Goal: Use online tool/utility

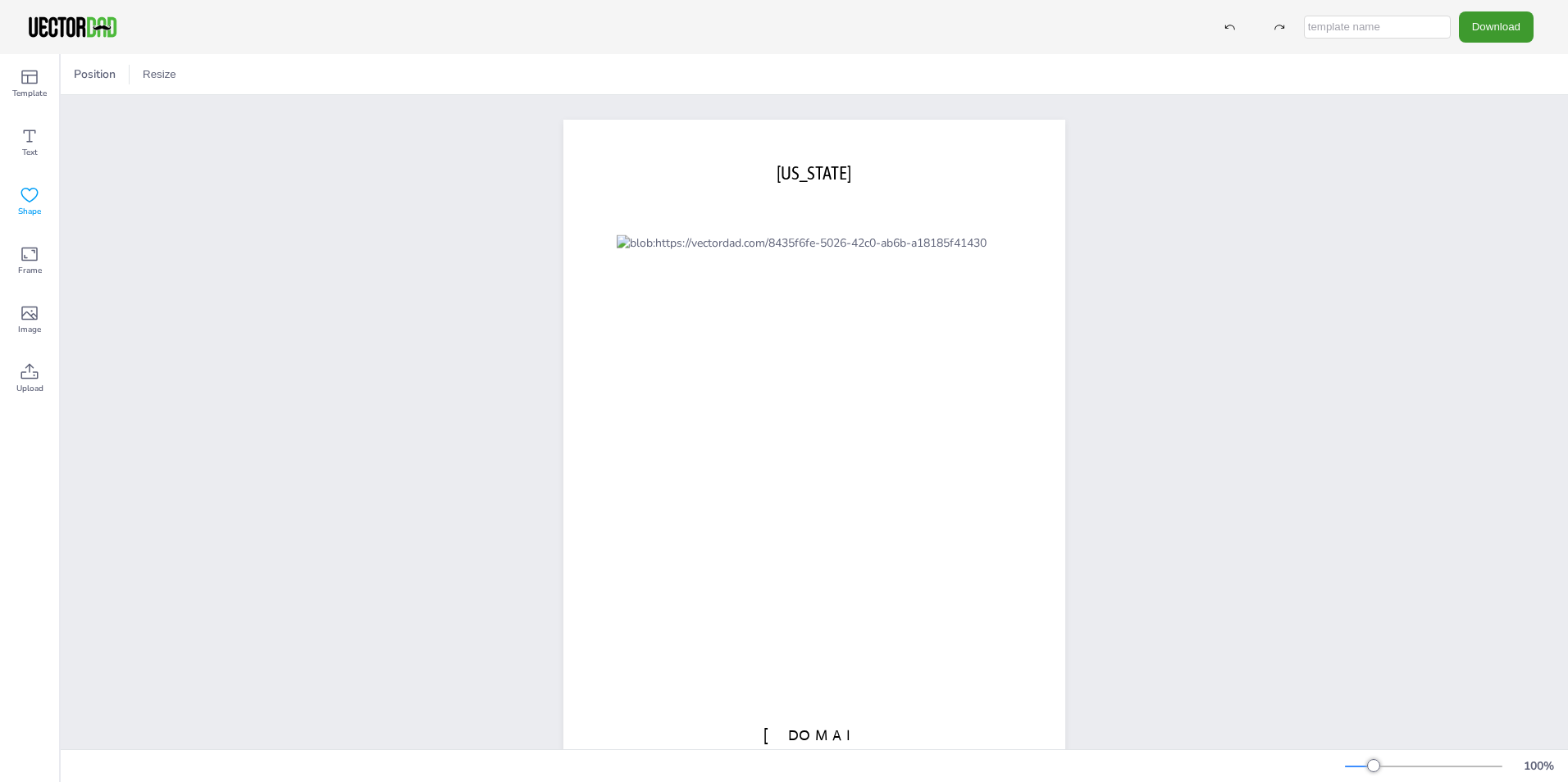
click at [16, 200] on div "Shape" at bounding box center [30, 201] width 59 height 59
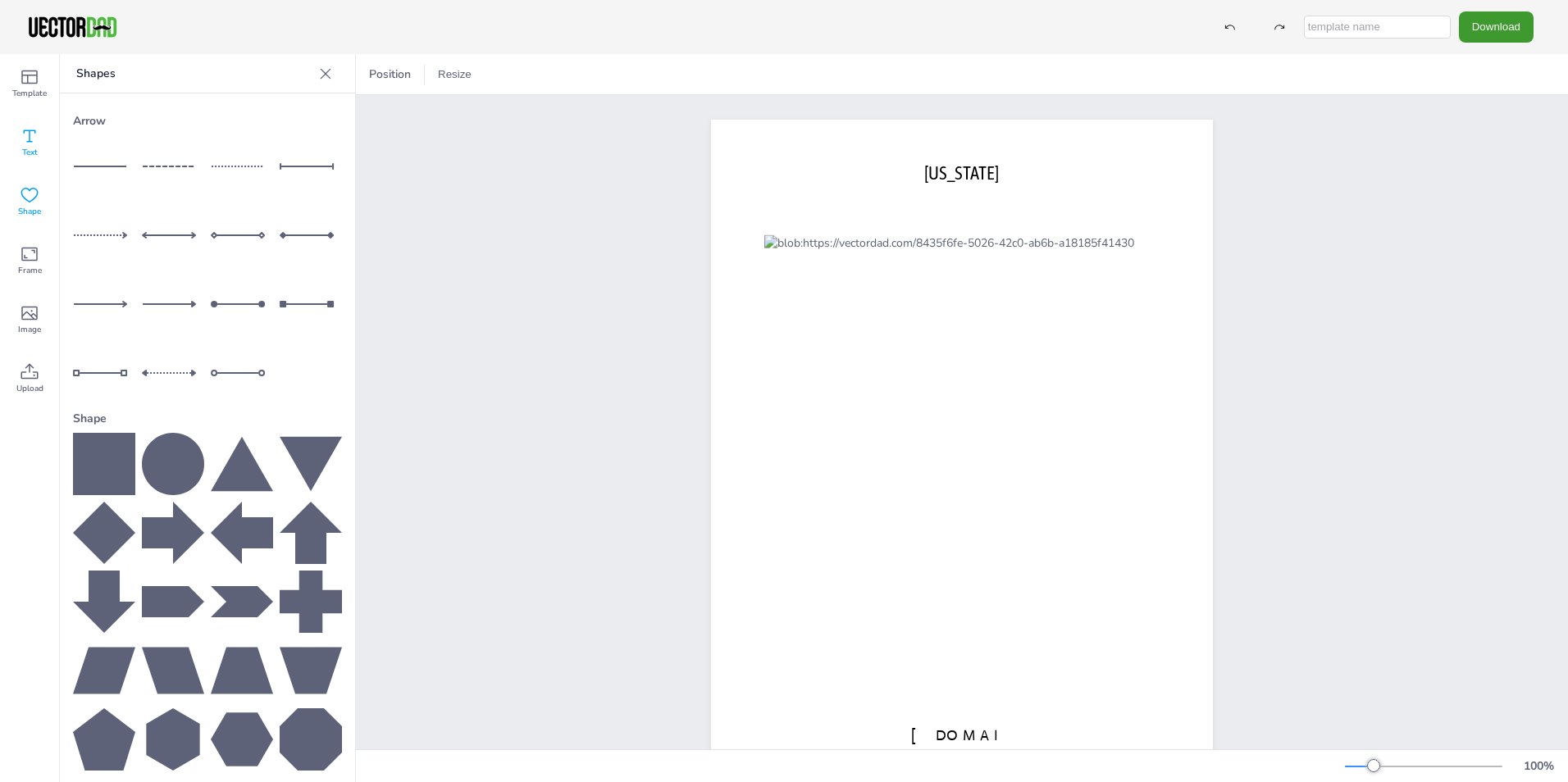
click at [33, 148] on span "Text" at bounding box center [30, 152] width 16 height 13
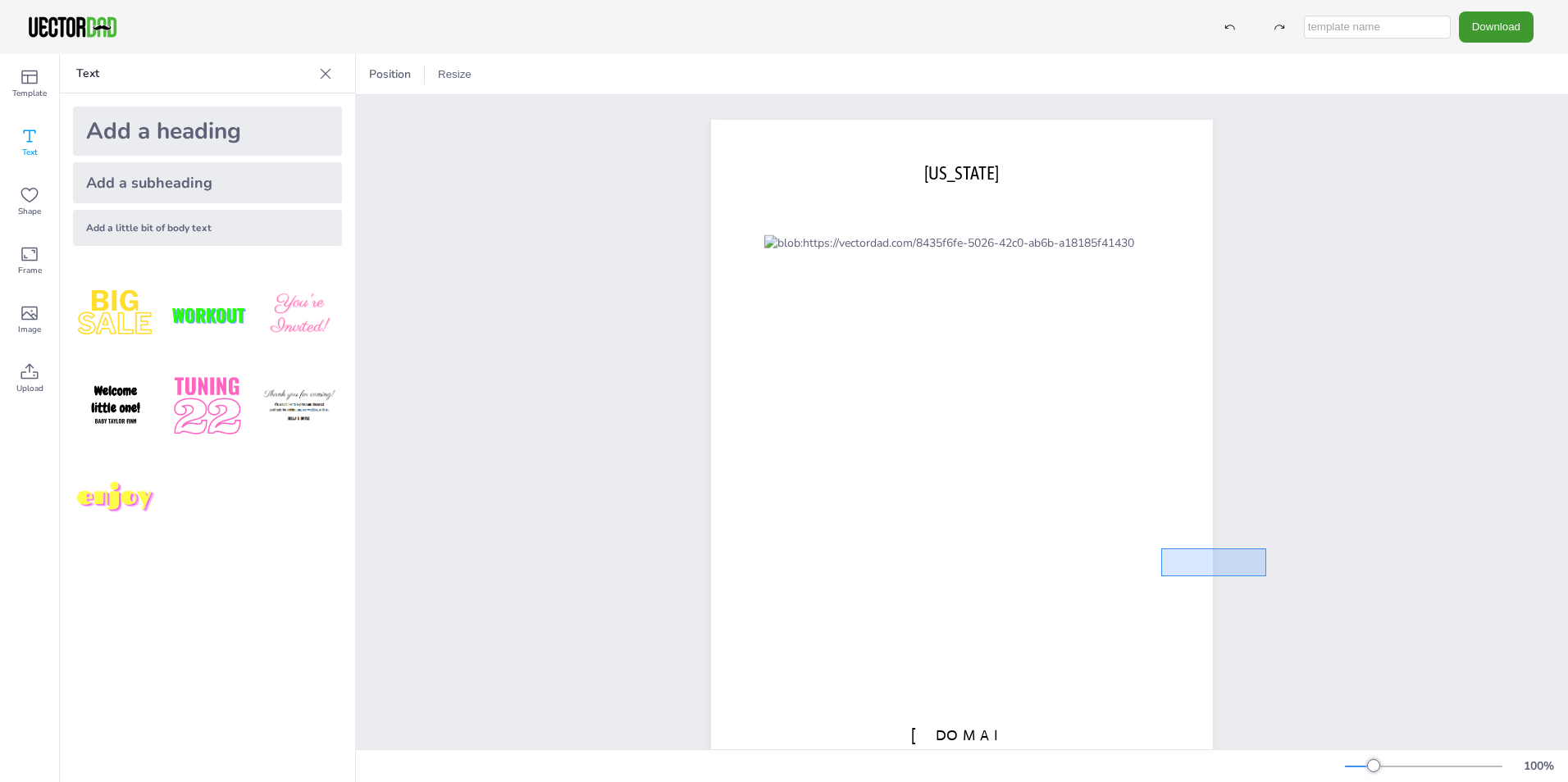
drag, startPoint x: 1211, startPoint y: 579, endPoint x: 1161, endPoint y: 548, distance: 58.8
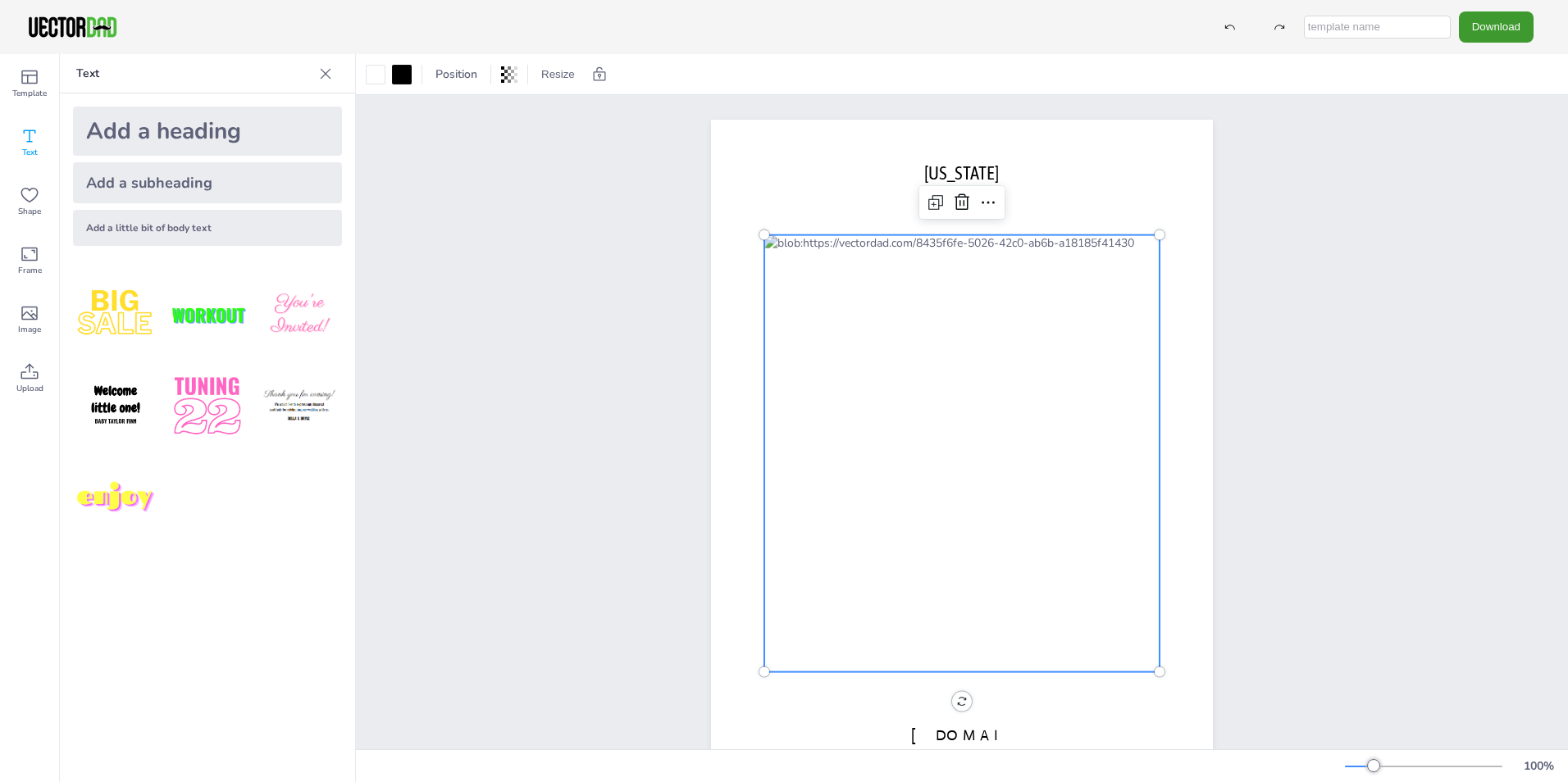
click at [1132, 585] on div at bounding box center [961, 453] width 395 height 437
click at [1421, 597] on div "[DOMAIN_NAME] [US_STATE]" at bounding box center [962, 444] width 1212 height 698
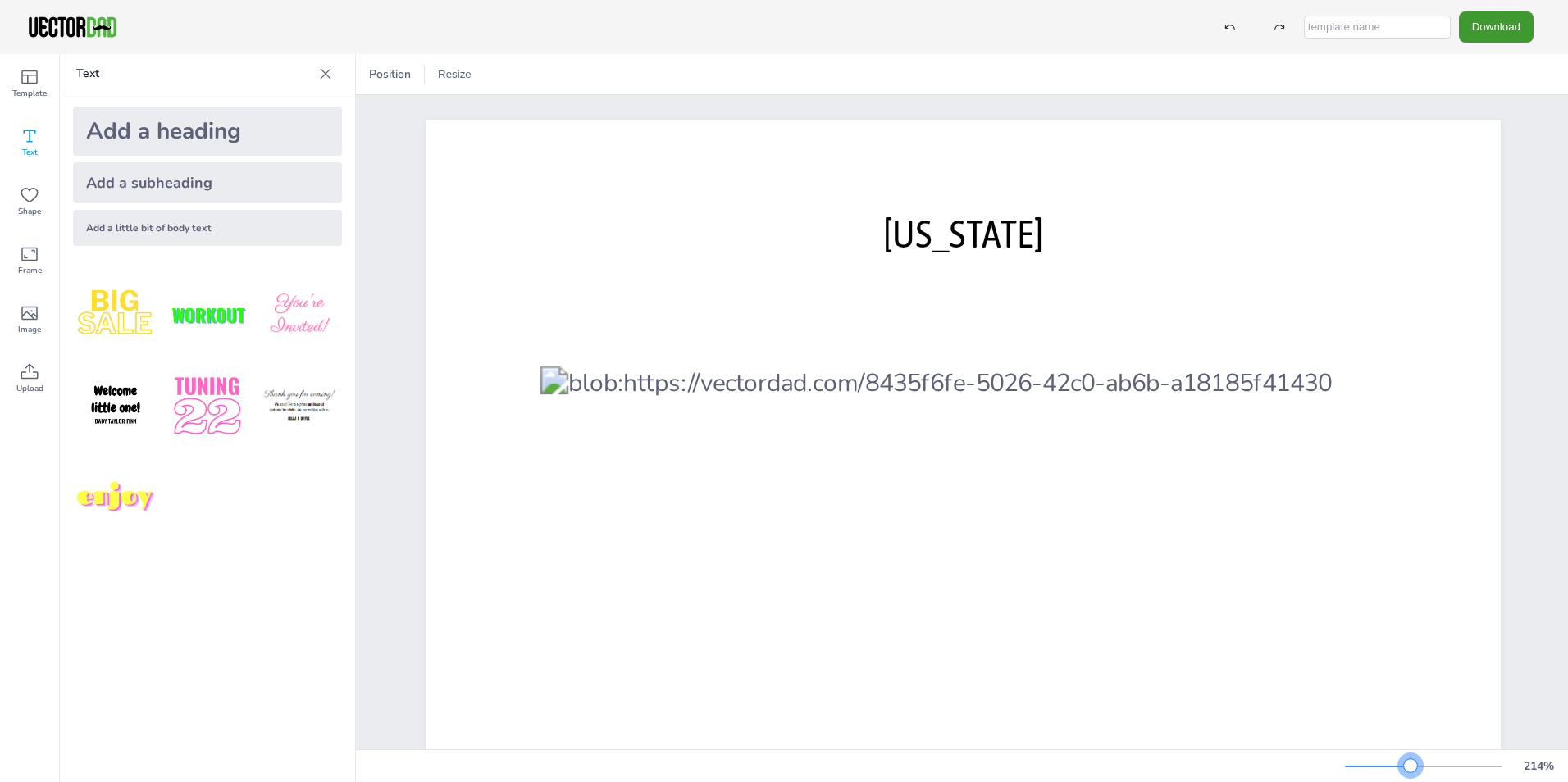
drag, startPoint x: 1391, startPoint y: 768, endPoint x: 1413, endPoint y: 767, distance: 22.0
click at [1413, 767] on div at bounding box center [1423, 766] width 157 height 13
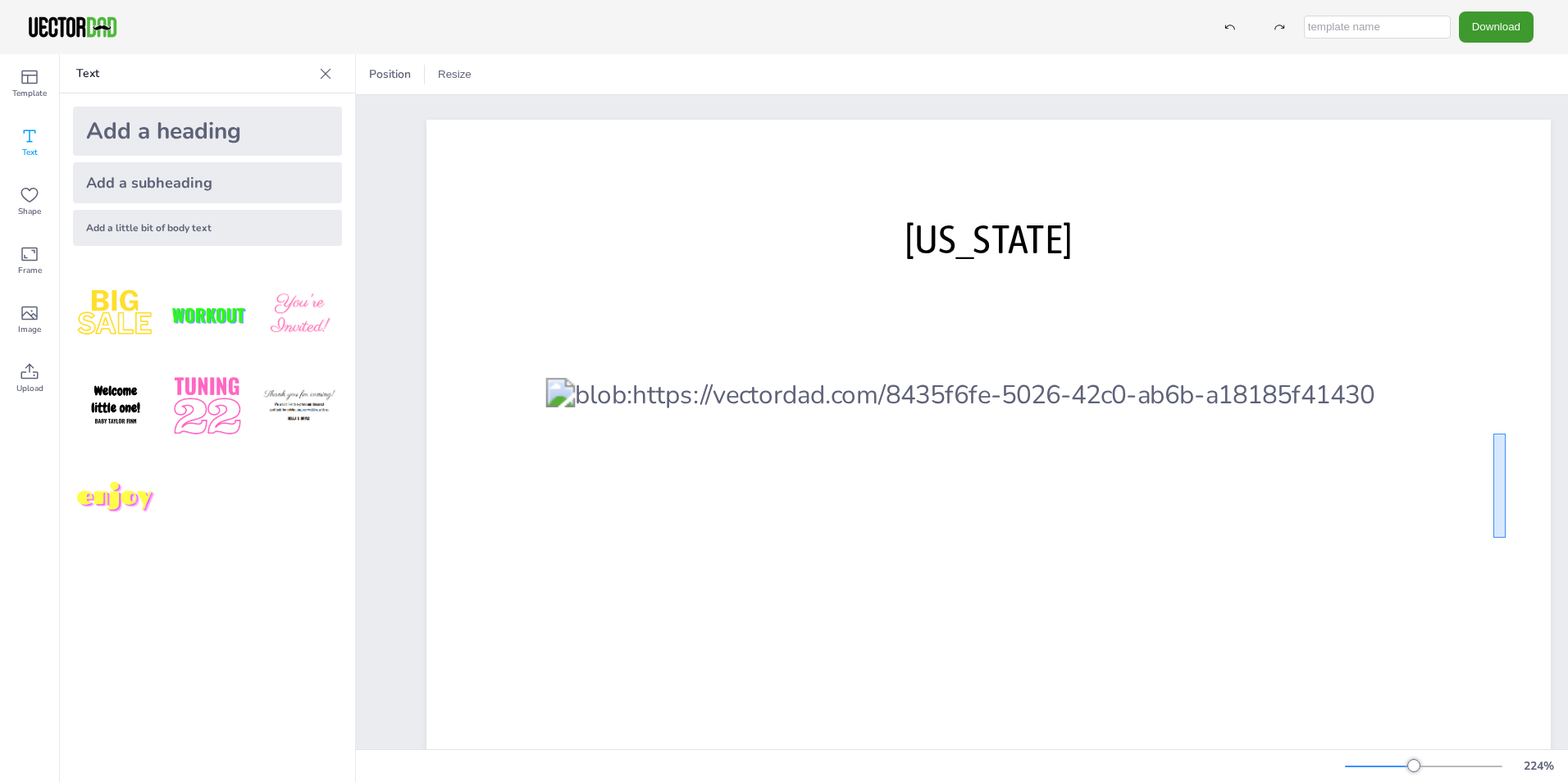
drag, startPoint x: 1505, startPoint y: 538, endPoint x: 1493, endPoint y: 433, distance: 105.7
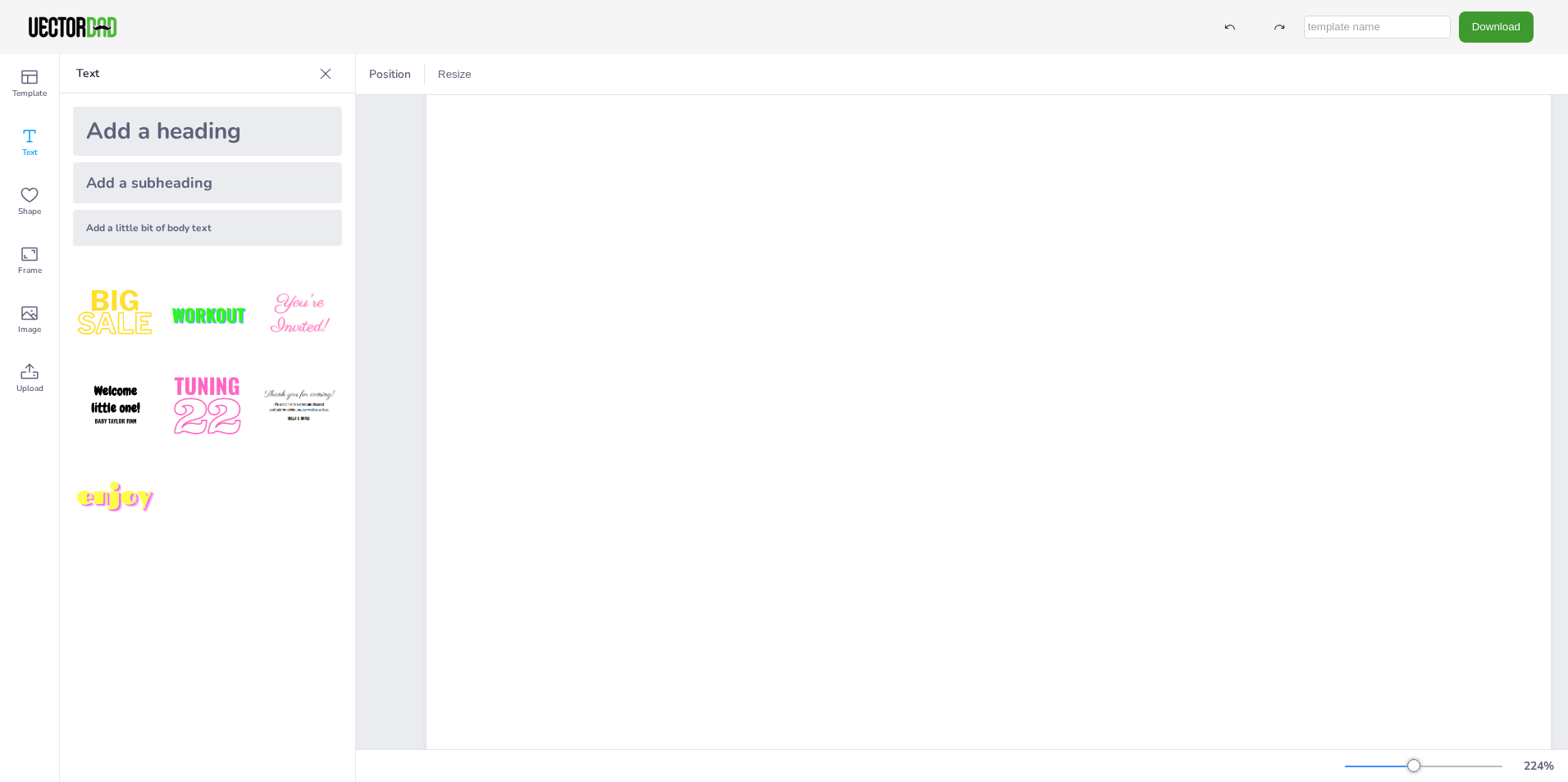
scroll to position [739, 0]
click at [1228, 15] on div at bounding box center [1230, 27] width 30 height 30
click at [1231, 23] on icon at bounding box center [1229, 27] width 11 height 11
click at [1237, 33] on div at bounding box center [1230, 27] width 30 height 30
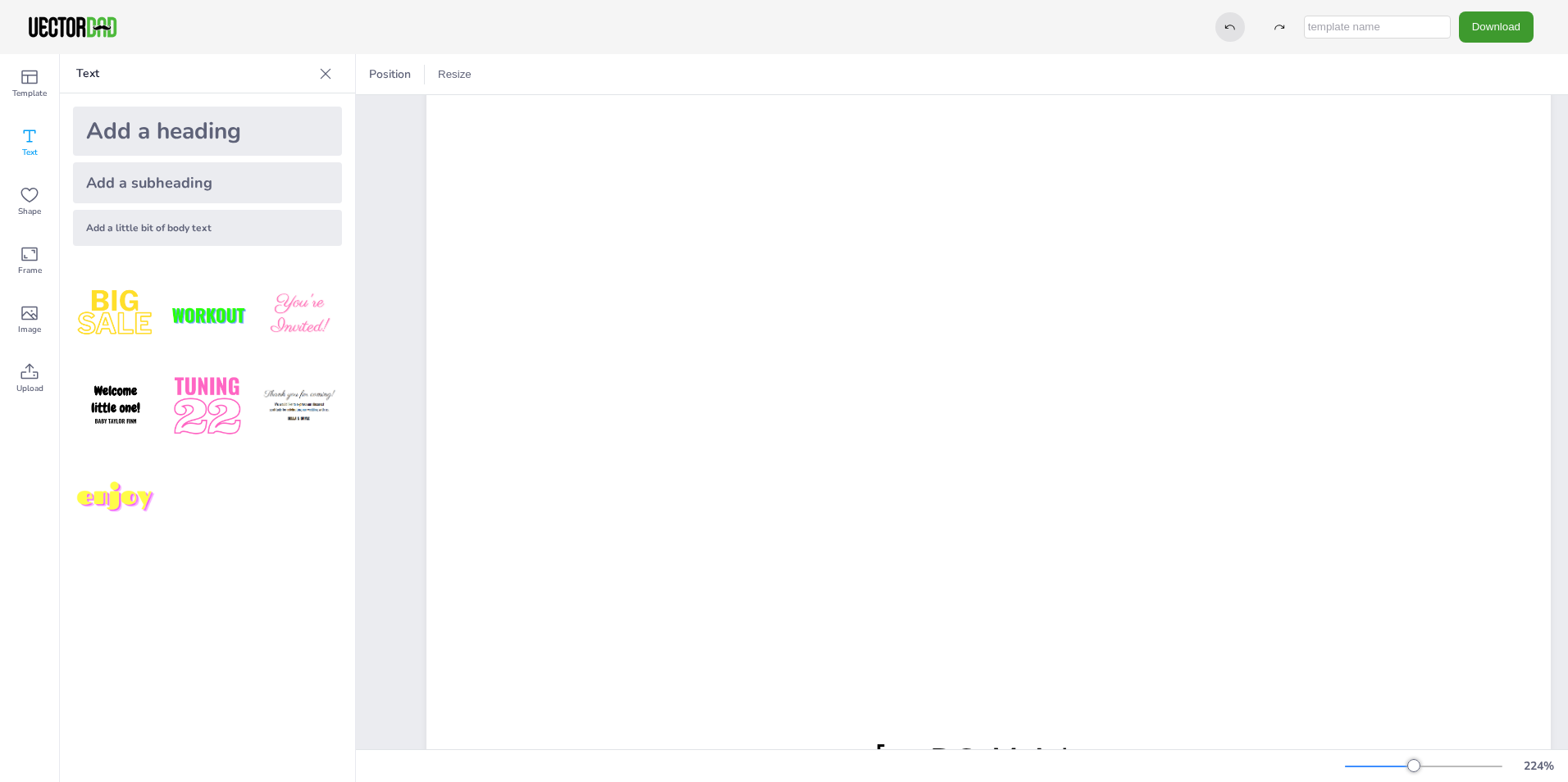
click at [1237, 33] on div at bounding box center [1230, 27] width 30 height 30
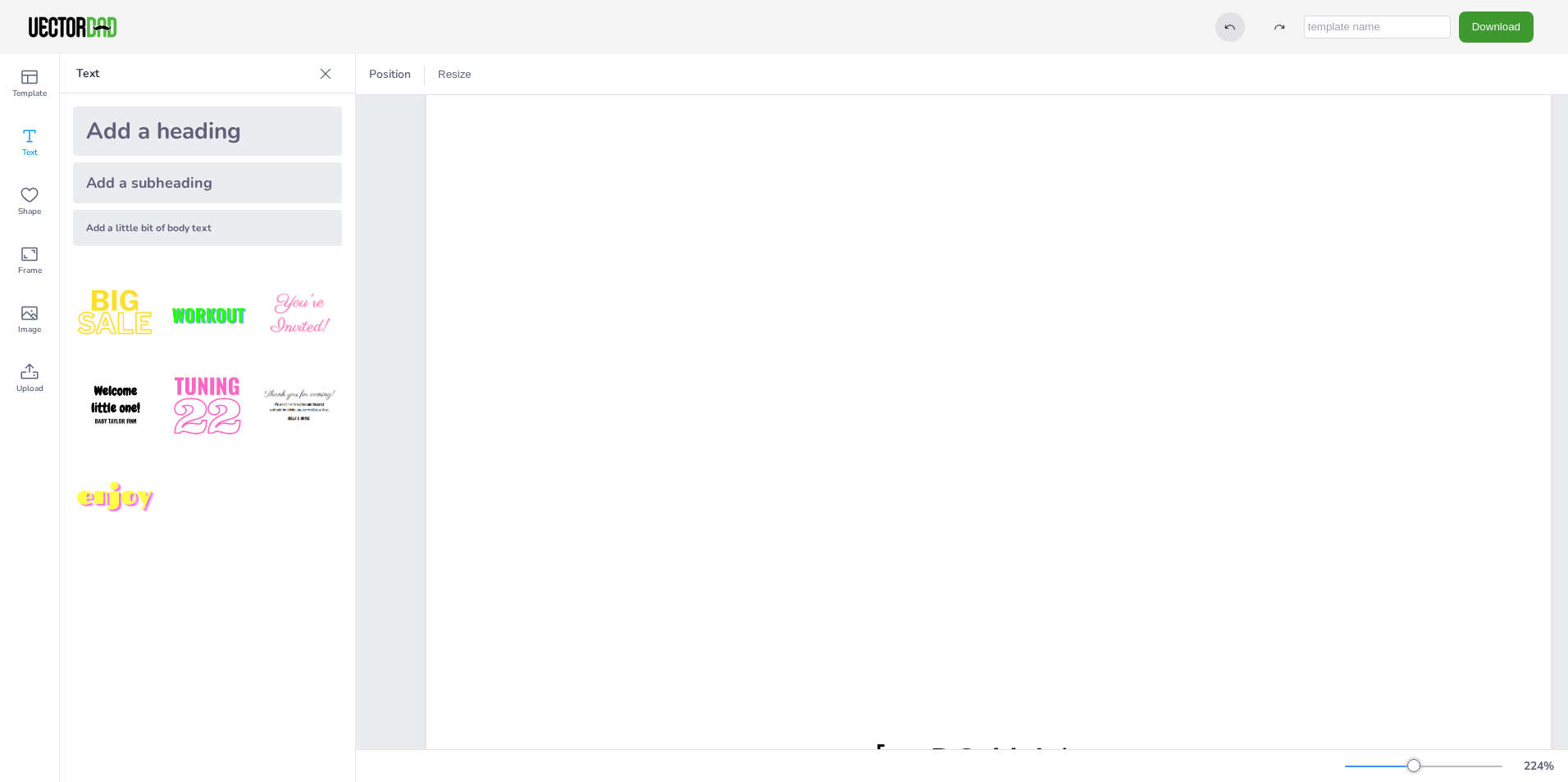
click at [1237, 33] on div at bounding box center [1230, 27] width 30 height 30
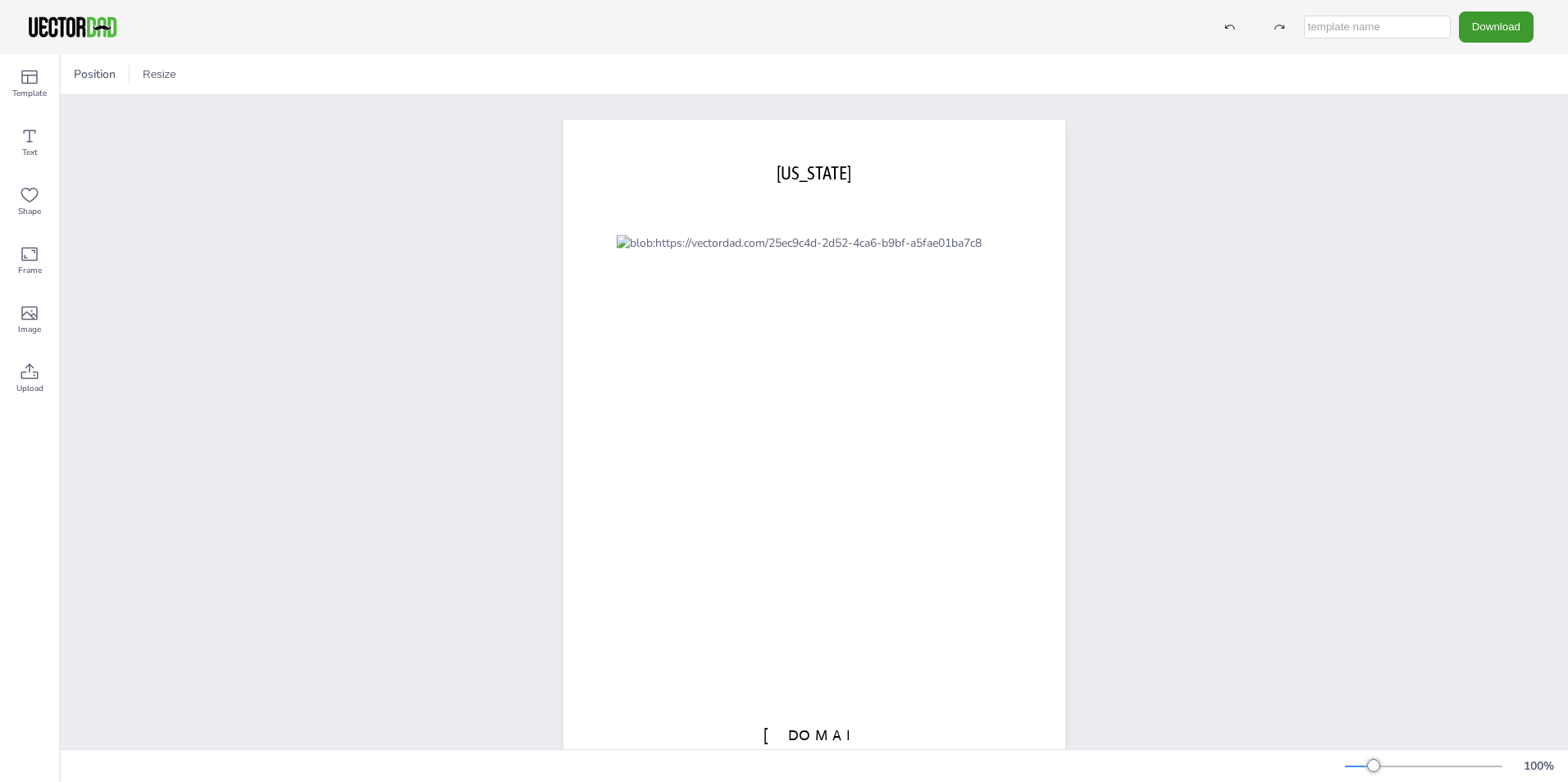
click at [1444, 773] on div "100 %" at bounding box center [1453, 766] width 216 height 26
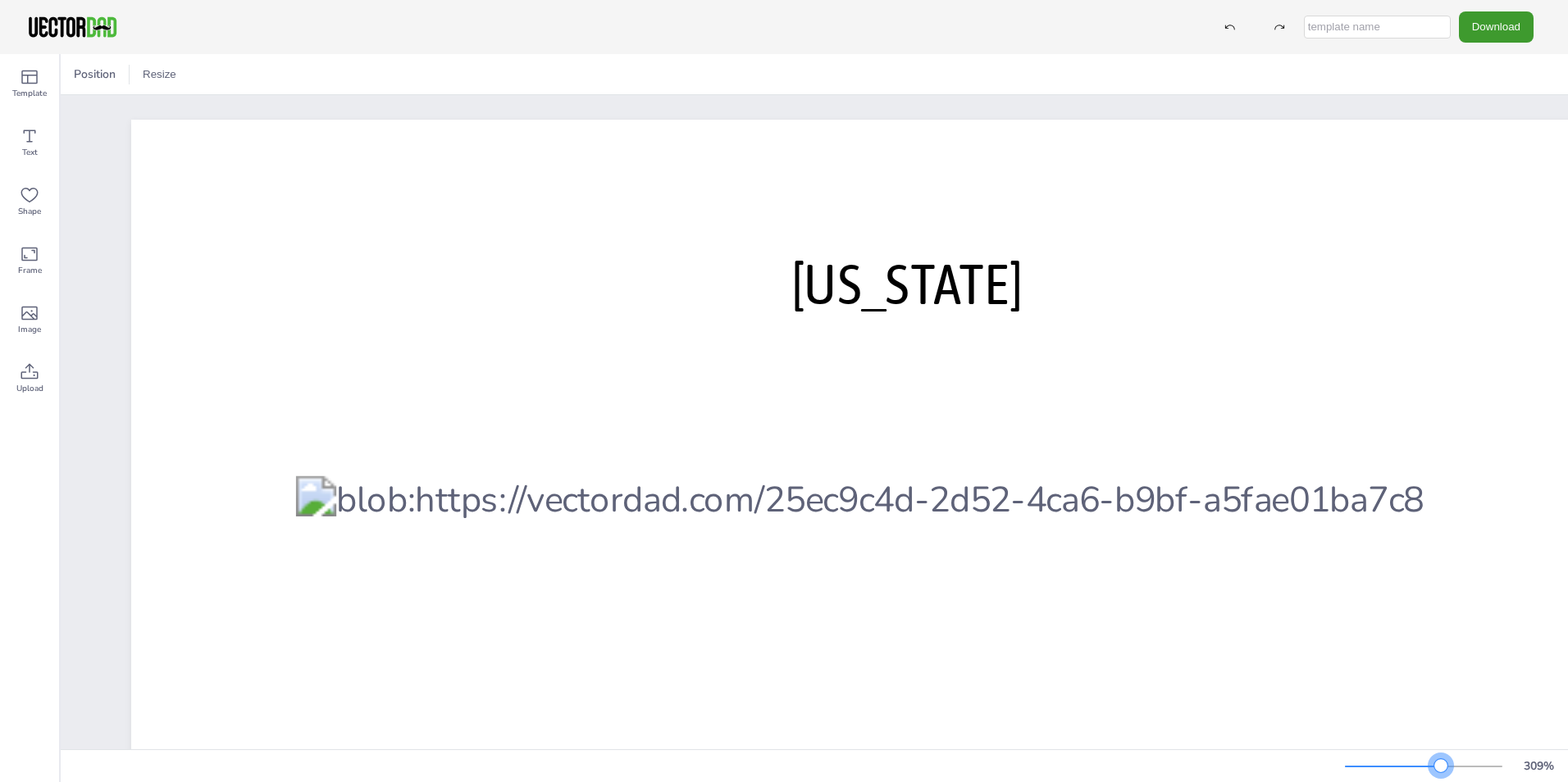
click at [1440, 766] on div at bounding box center [1423, 766] width 157 height 13
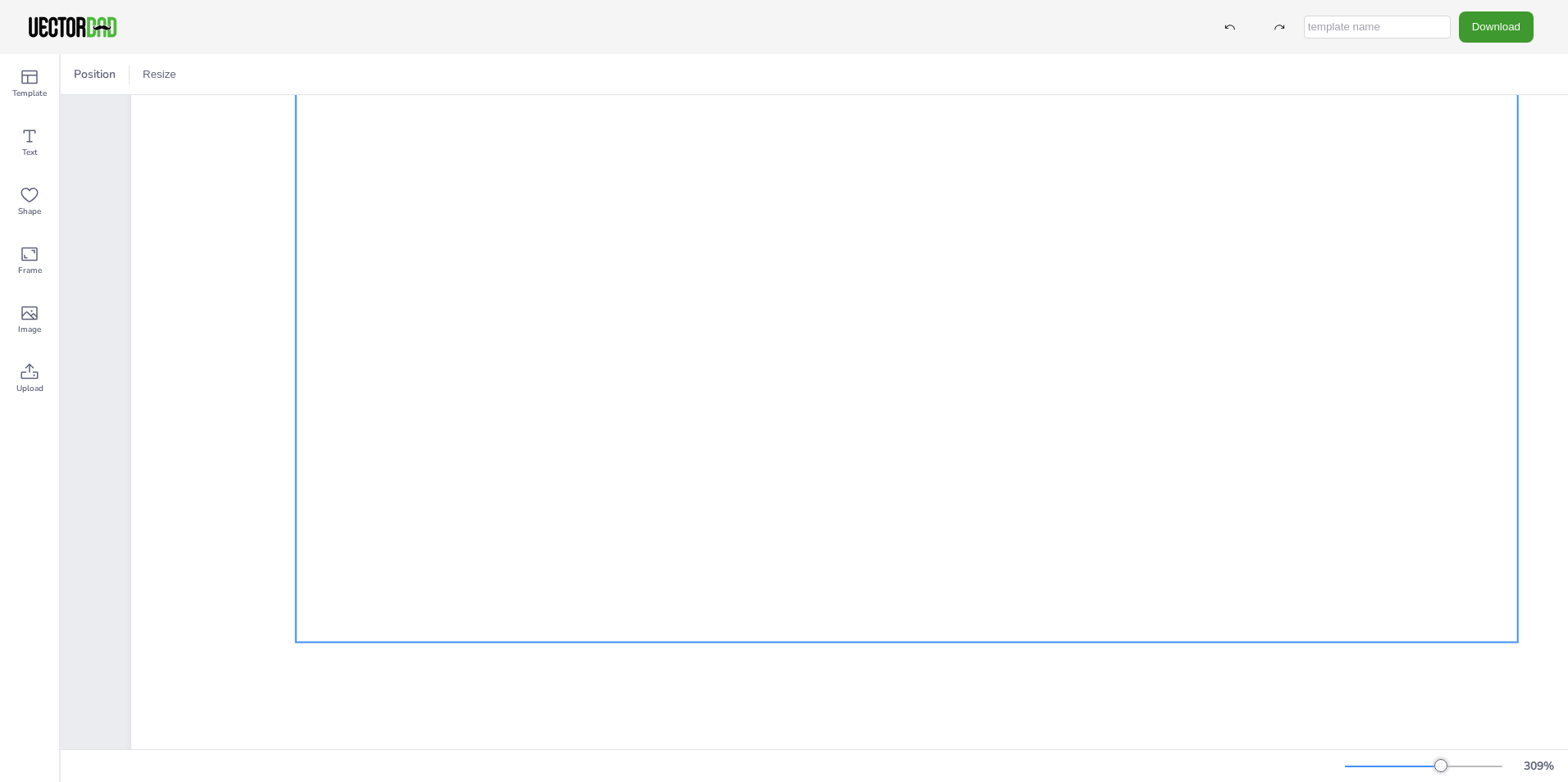
scroll to position [1147, 0]
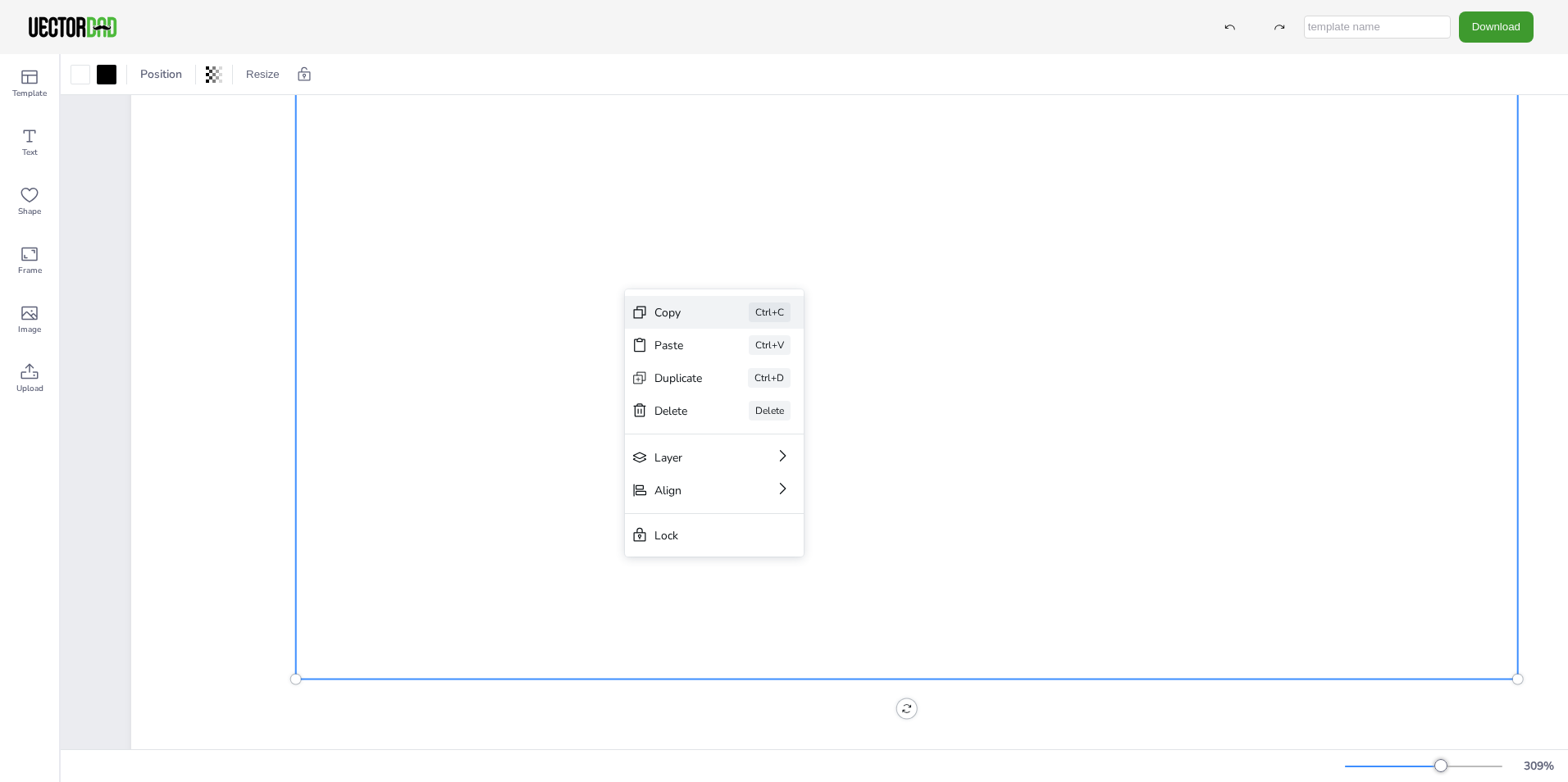
click at [641, 316] on icon at bounding box center [639, 312] width 16 height 16
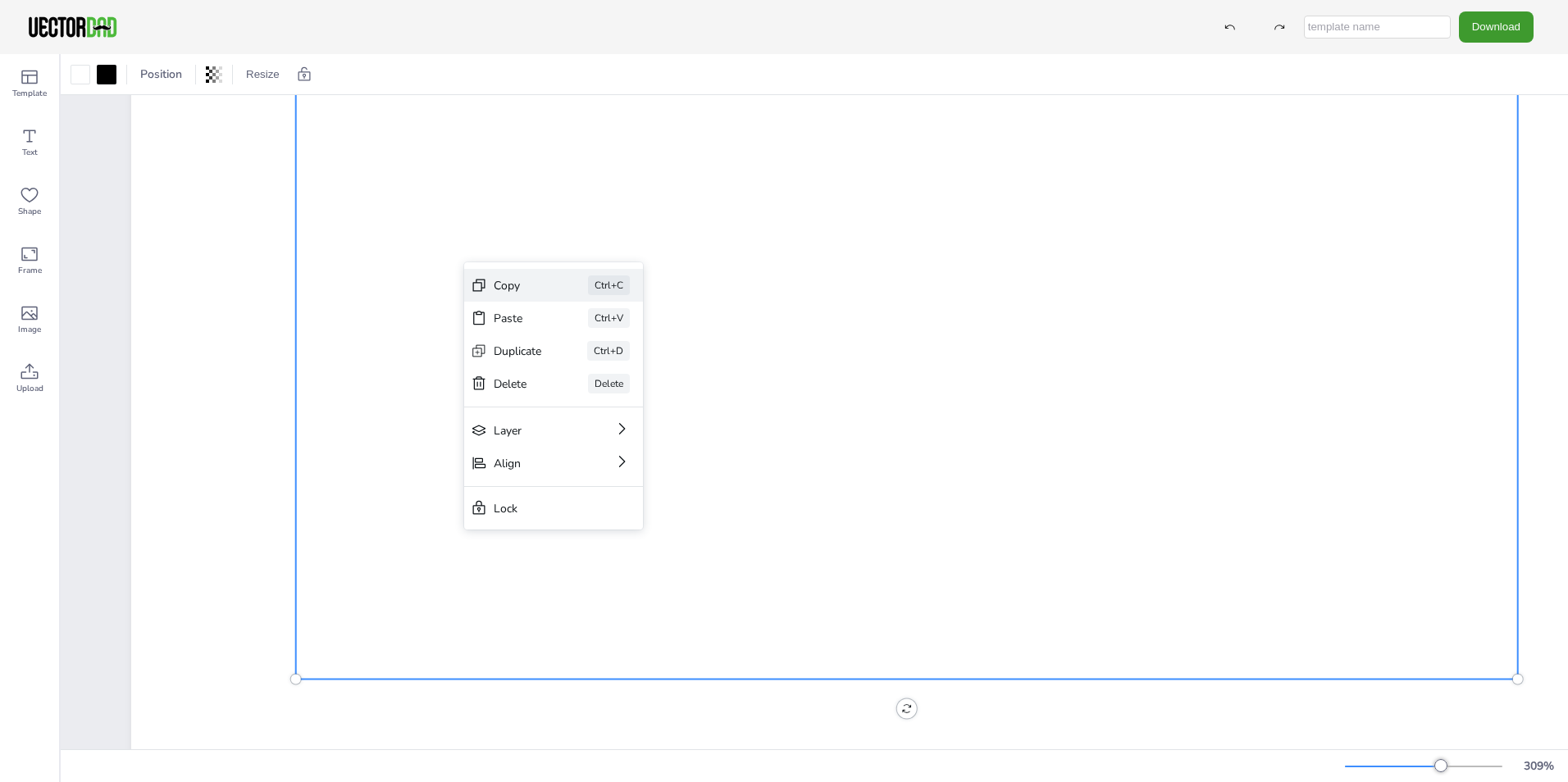
click at [487, 289] on div "Copy Ctrl+C" at bounding box center [554, 286] width 179 height 33
click at [767, 229] on div at bounding box center [906, 3] width 1222 height 1350
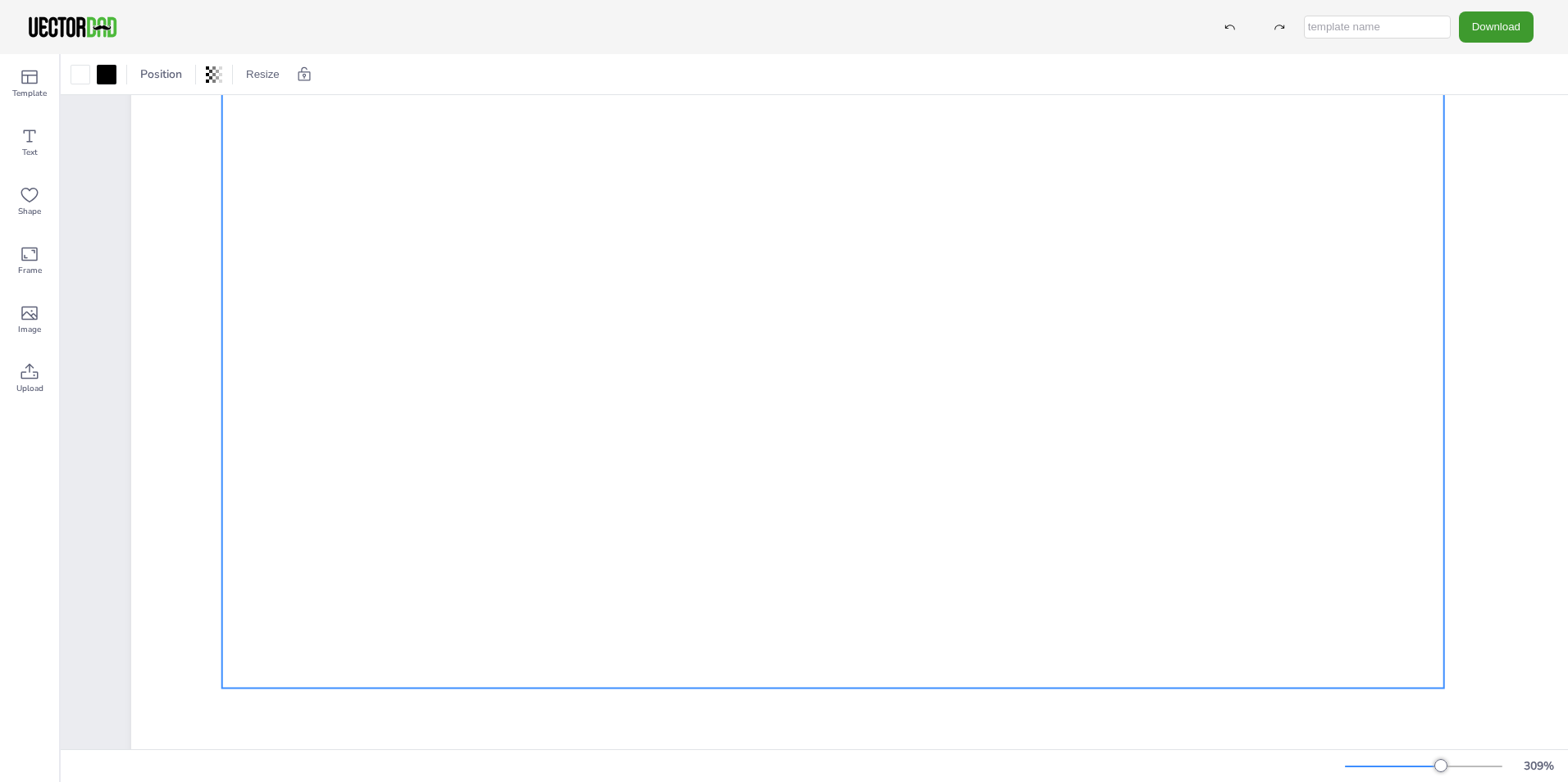
drag, startPoint x: 899, startPoint y: 266, endPoint x: 826, endPoint y: 275, distance: 73.6
click at [826, 275] on div at bounding box center [833, 12] width 1222 height 1350
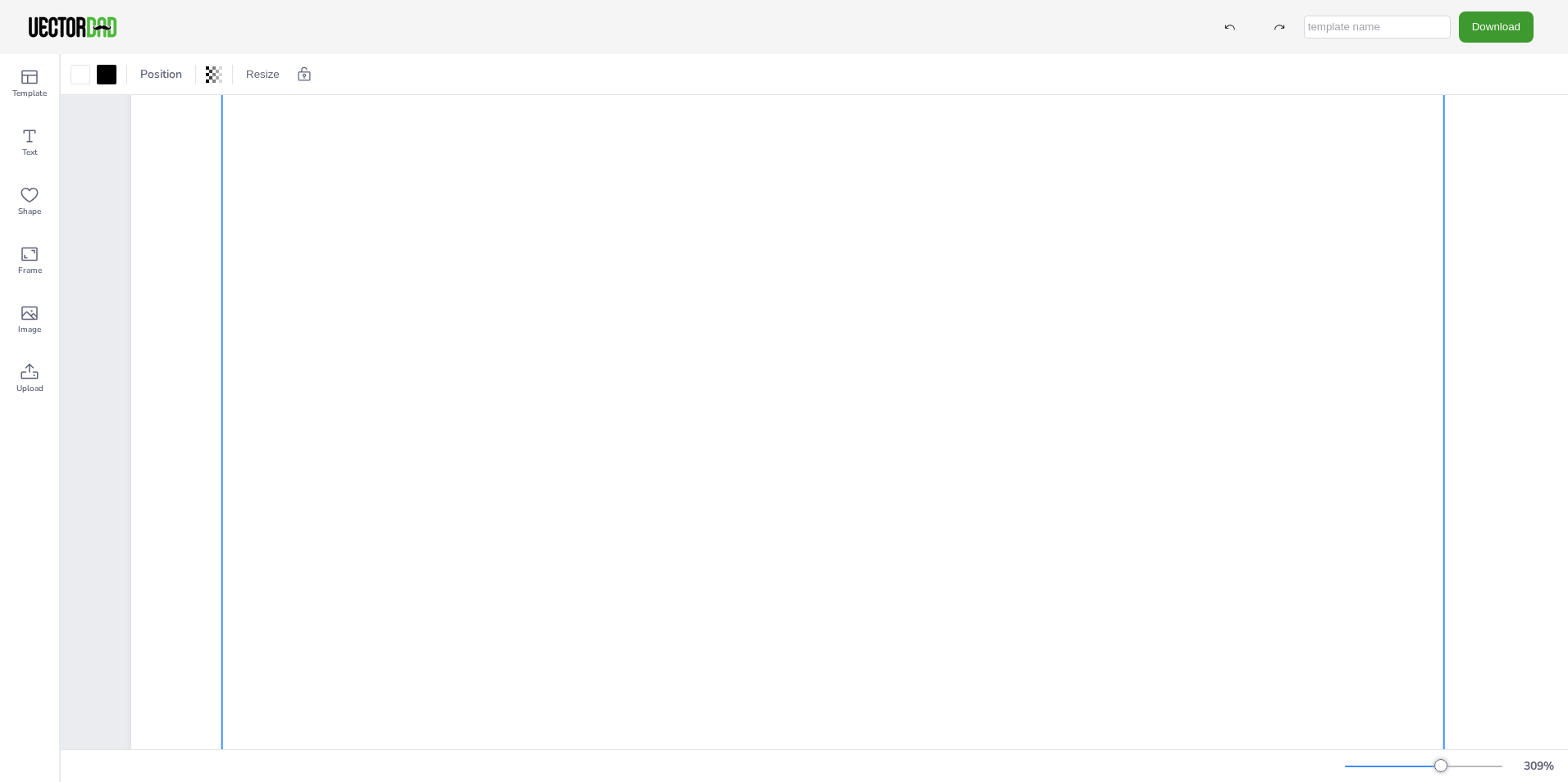
scroll to position [902, 0]
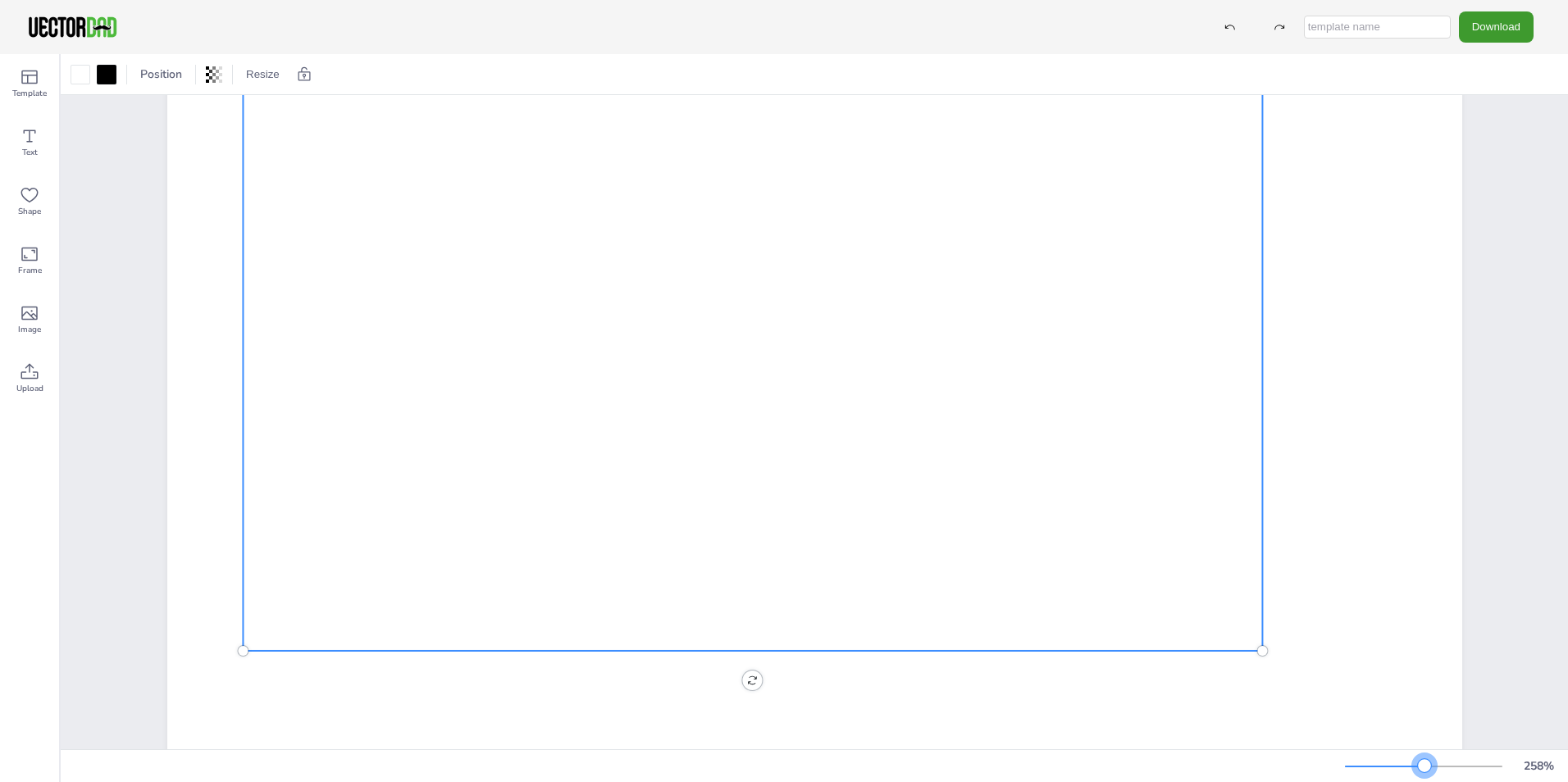
click at [1421, 768] on div at bounding box center [1423, 766] width 157 height 13
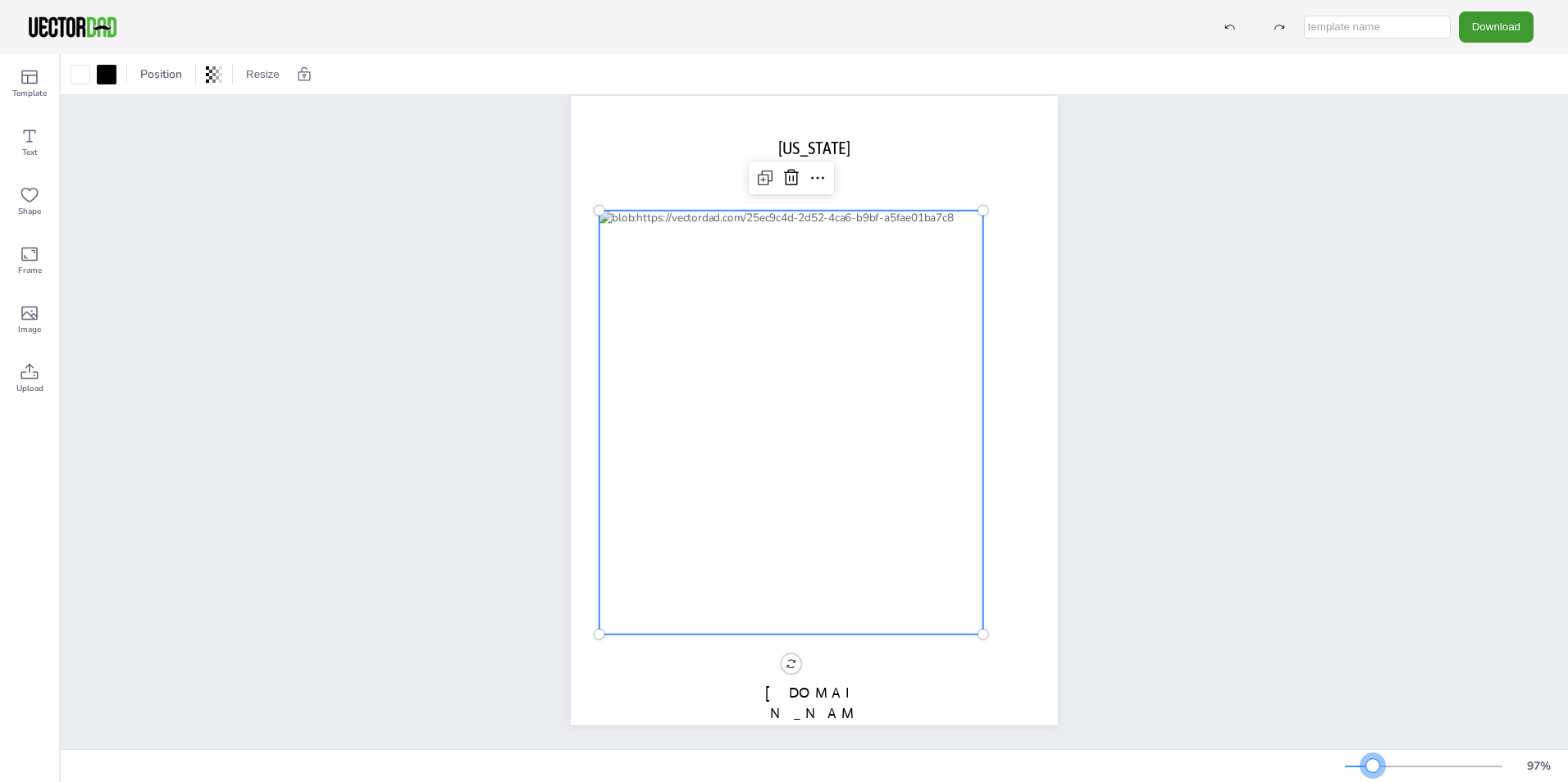
scroll to position [17, 0]
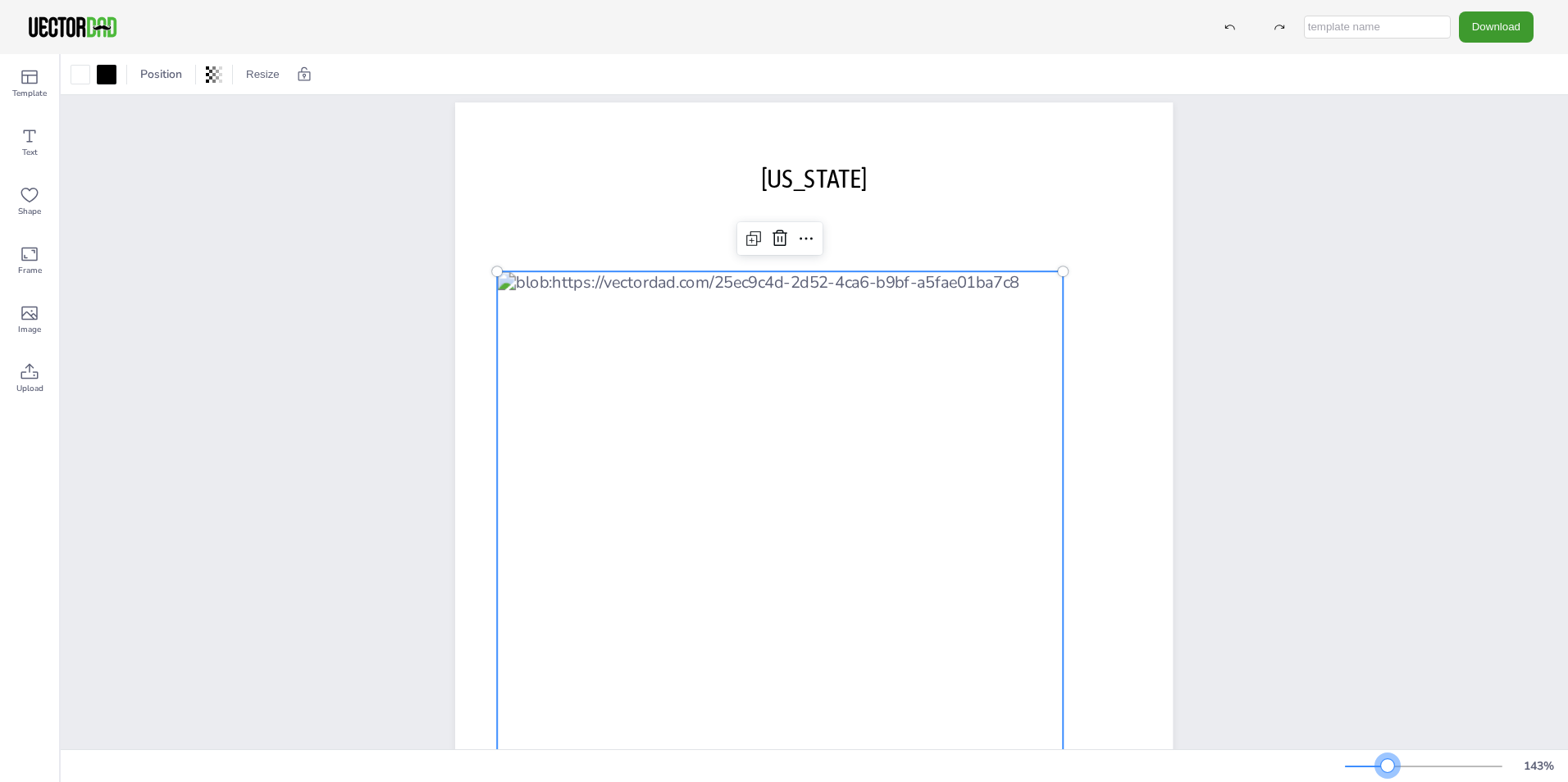
drag, startPoint x: 1421, startPoint y: 768, endPoint x: 1387, endPoint y: 760, distance: 34.9
click at [1387, 760] on div at bounding box center [1387, 766] width 13 height 13
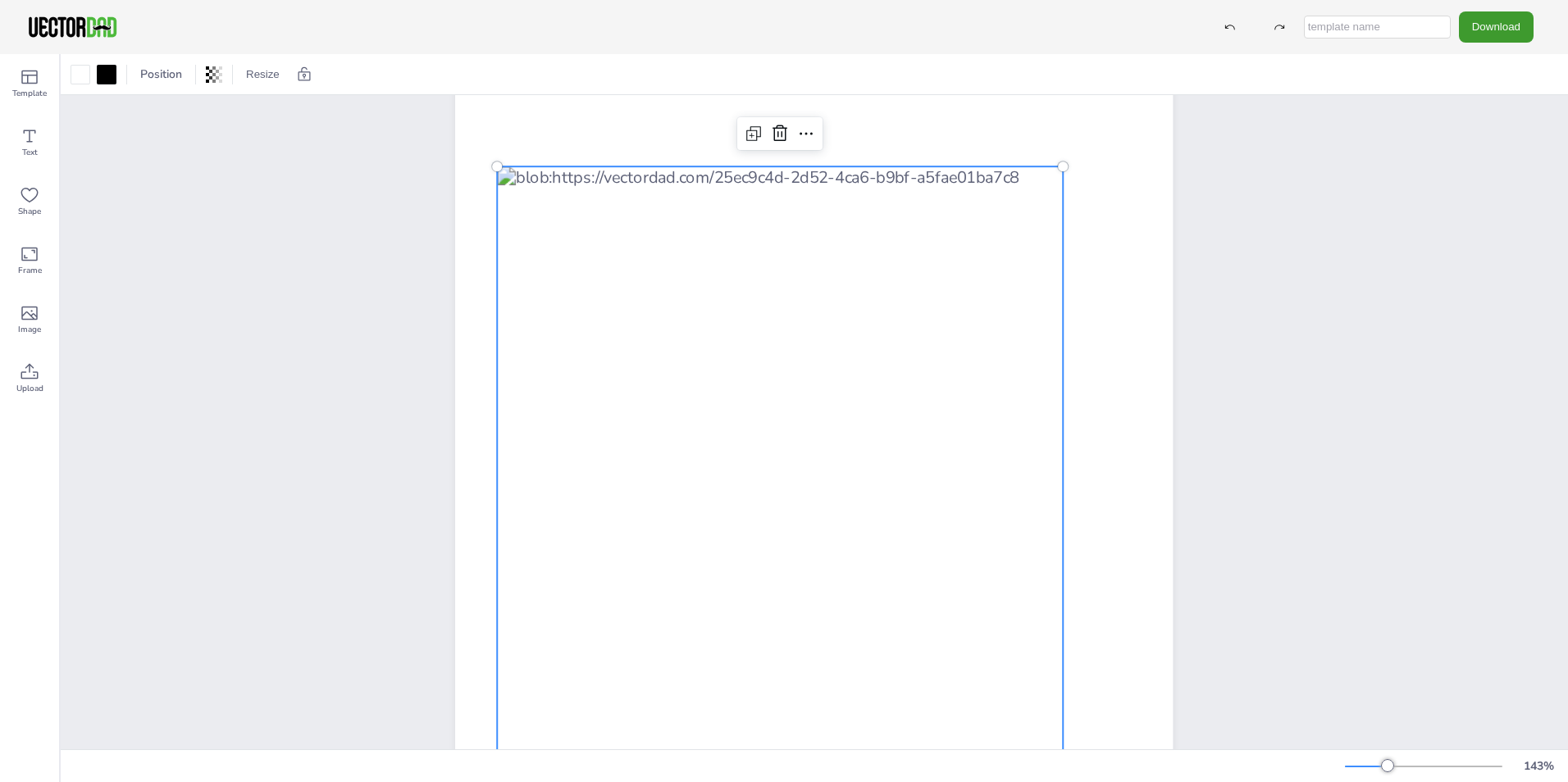
scroll to position [99, 0]
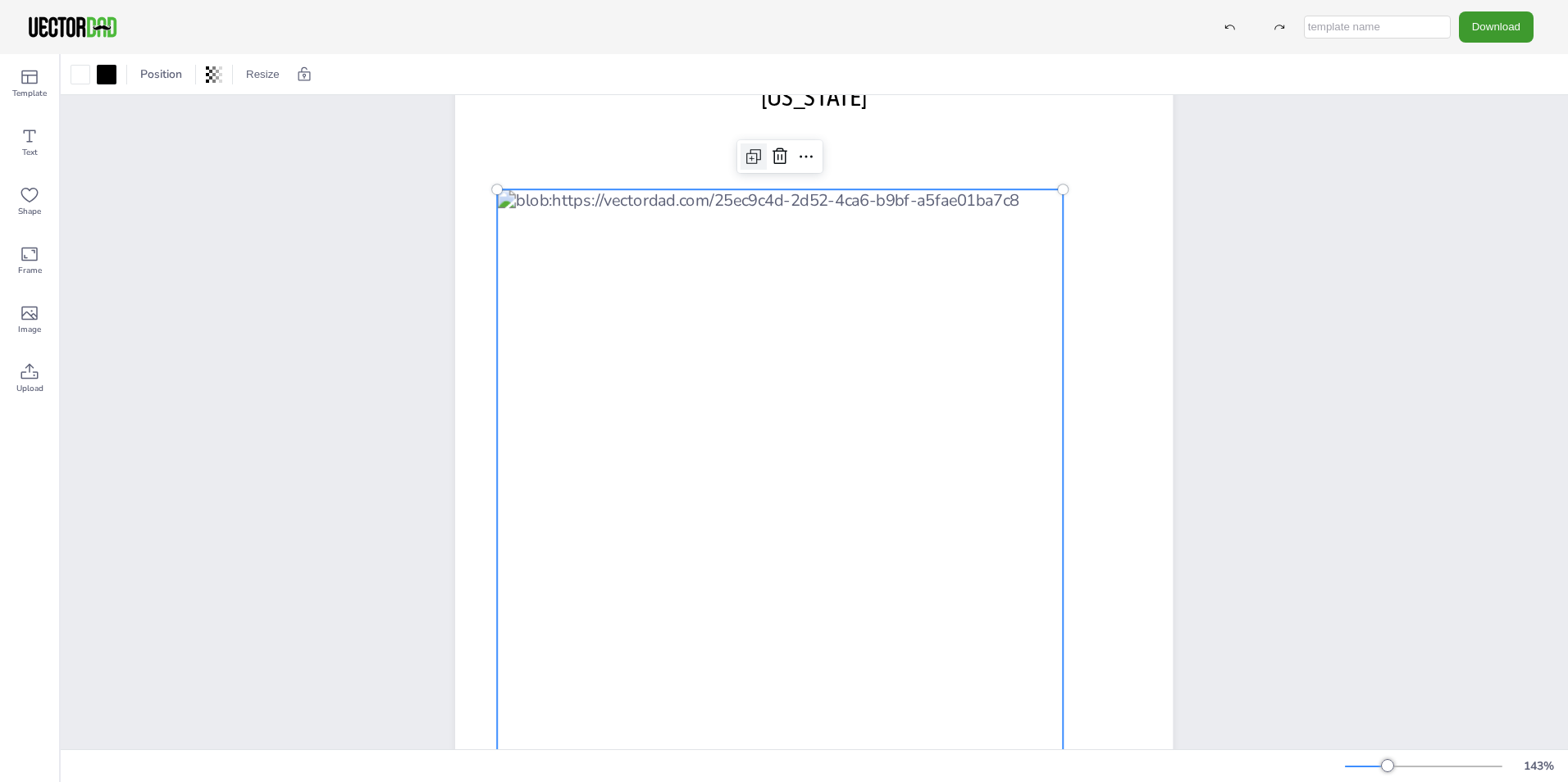
click at [744, 160] on icon at bounding box center [754, 156] width 20 height 20
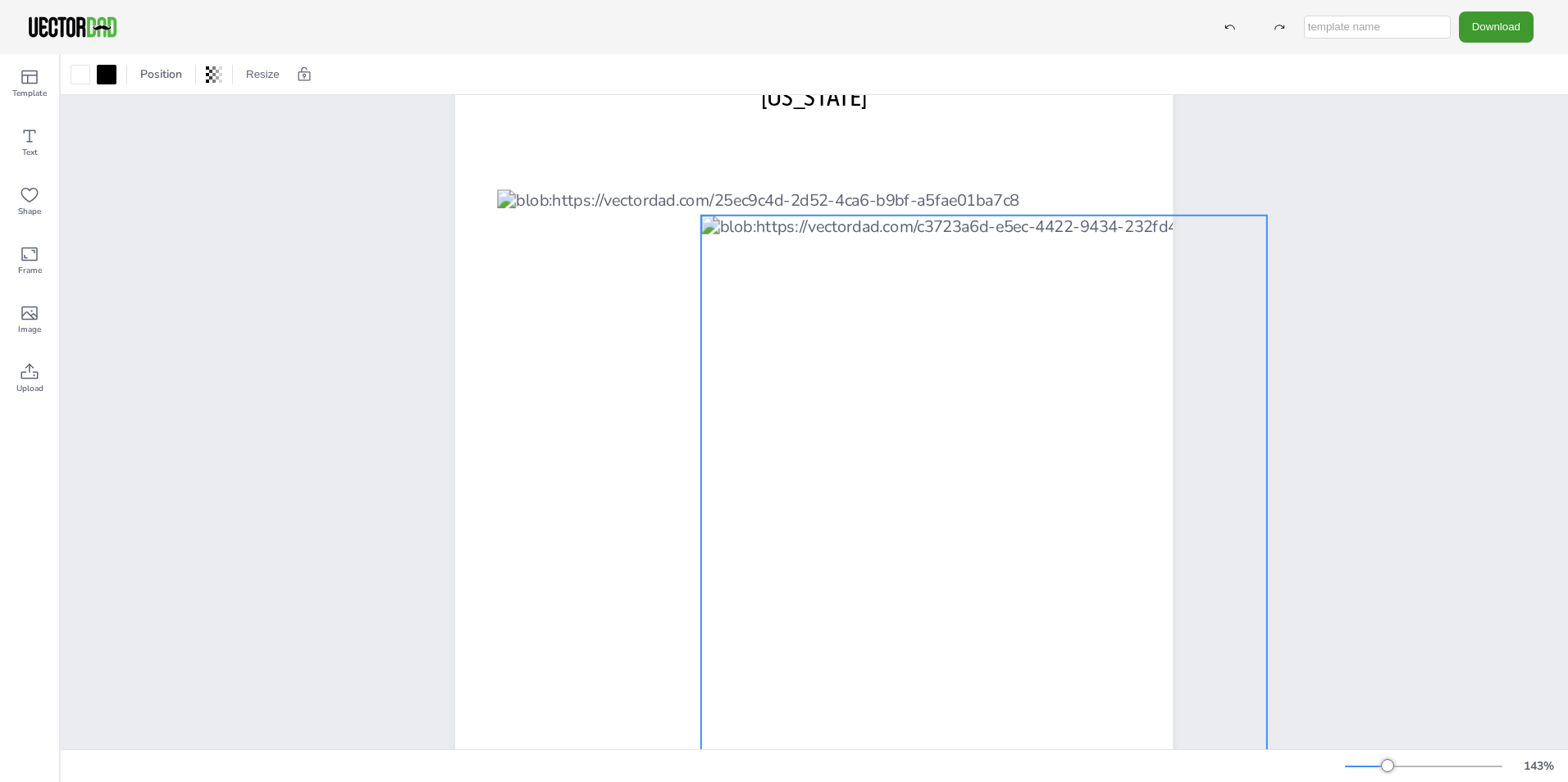
drag, startPoint x: 870, startPoint y: 258, endPoint x: 1051, endPoint y: 260, distance: 181.0
click at [1051, 260] on div at bounding box center [983, 528] width 565 height 626
click at [1004, 182] on icon at bounding box center [1010, 182] width 13 height 3
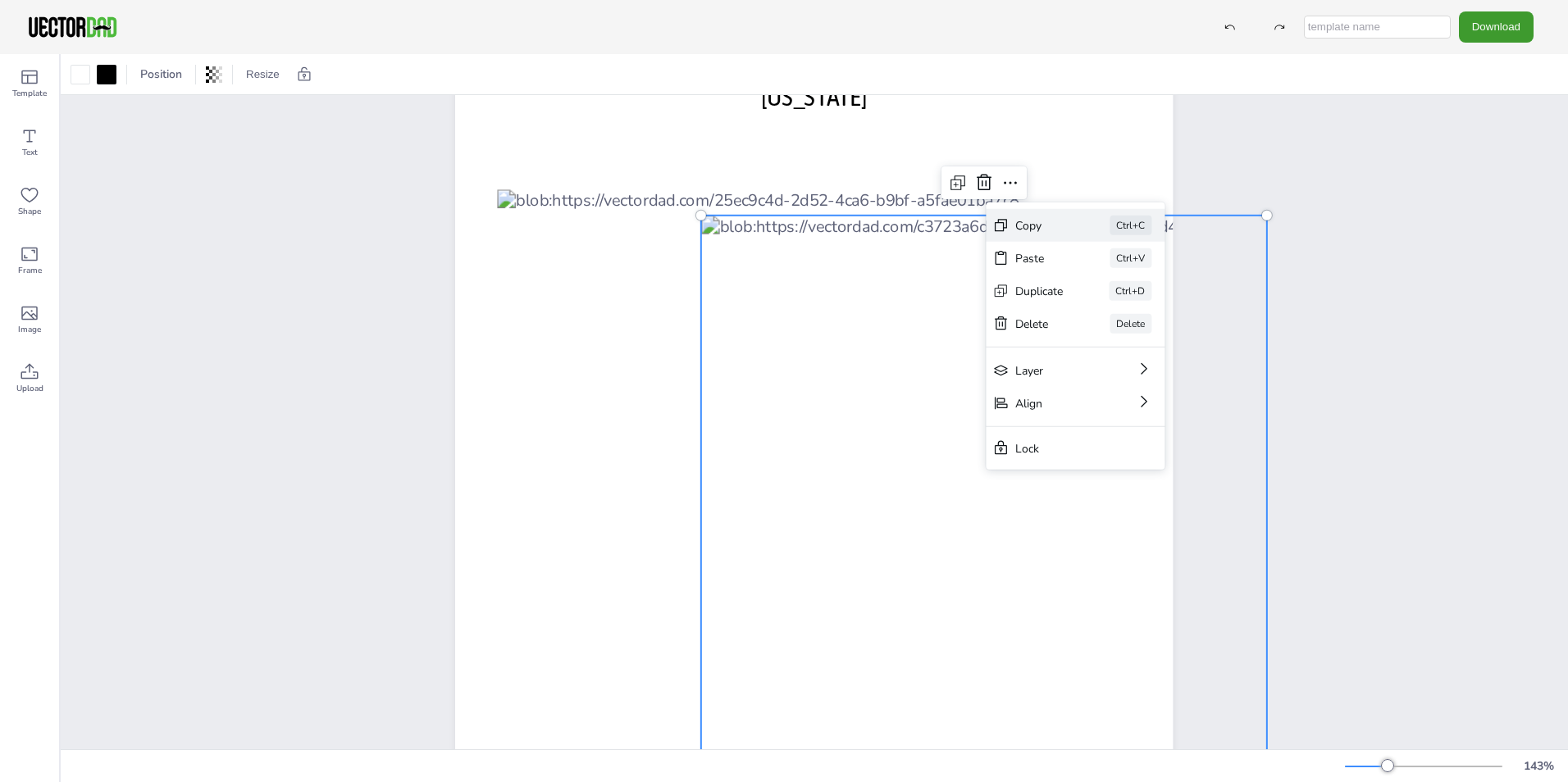
click at [1027, 218] on div "Copy" at bounding box center [1039, 225] width 49 height 16
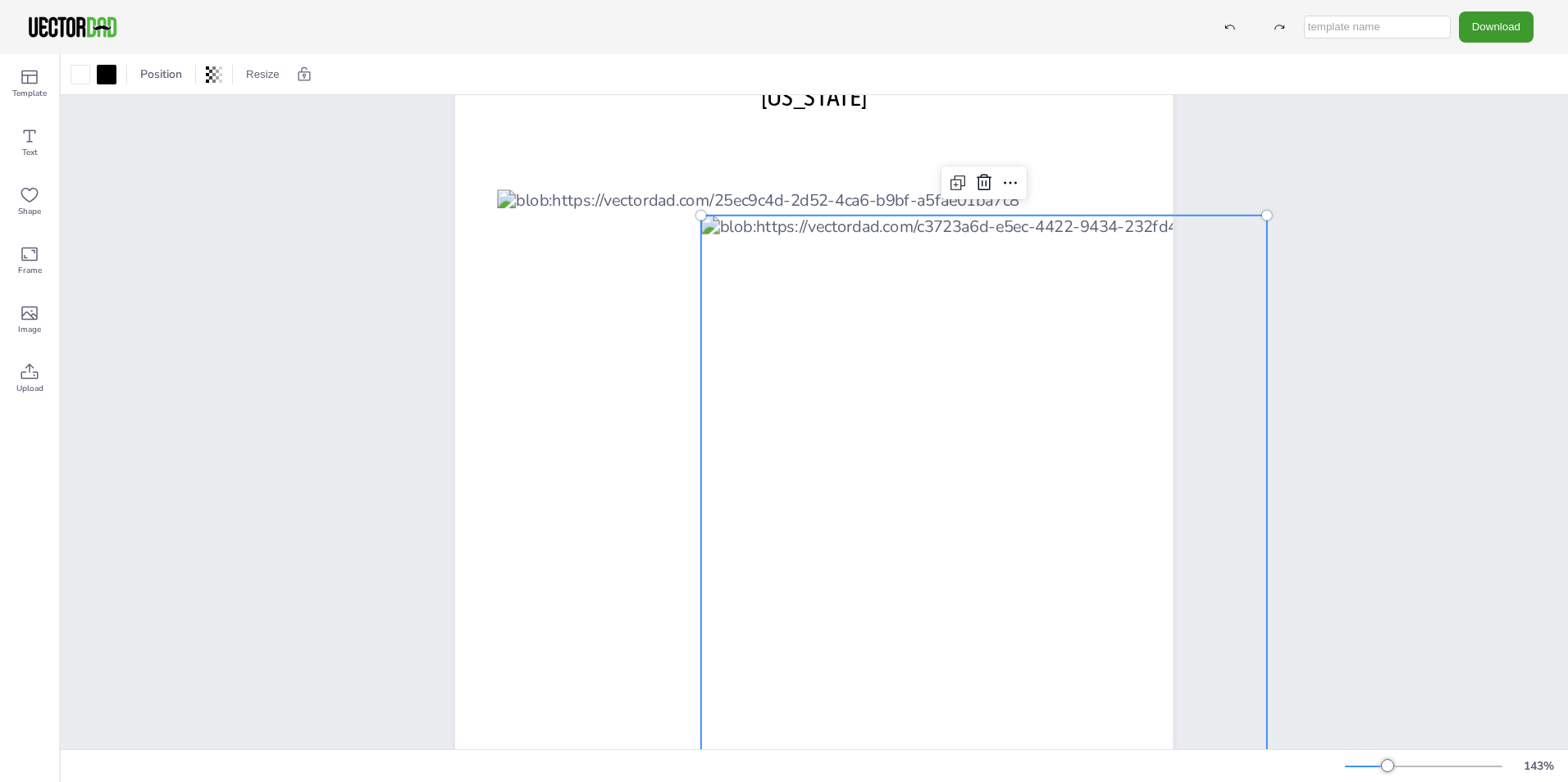
click at [1037, 318] on div at bounding box center [983, 528] width 565 height 626
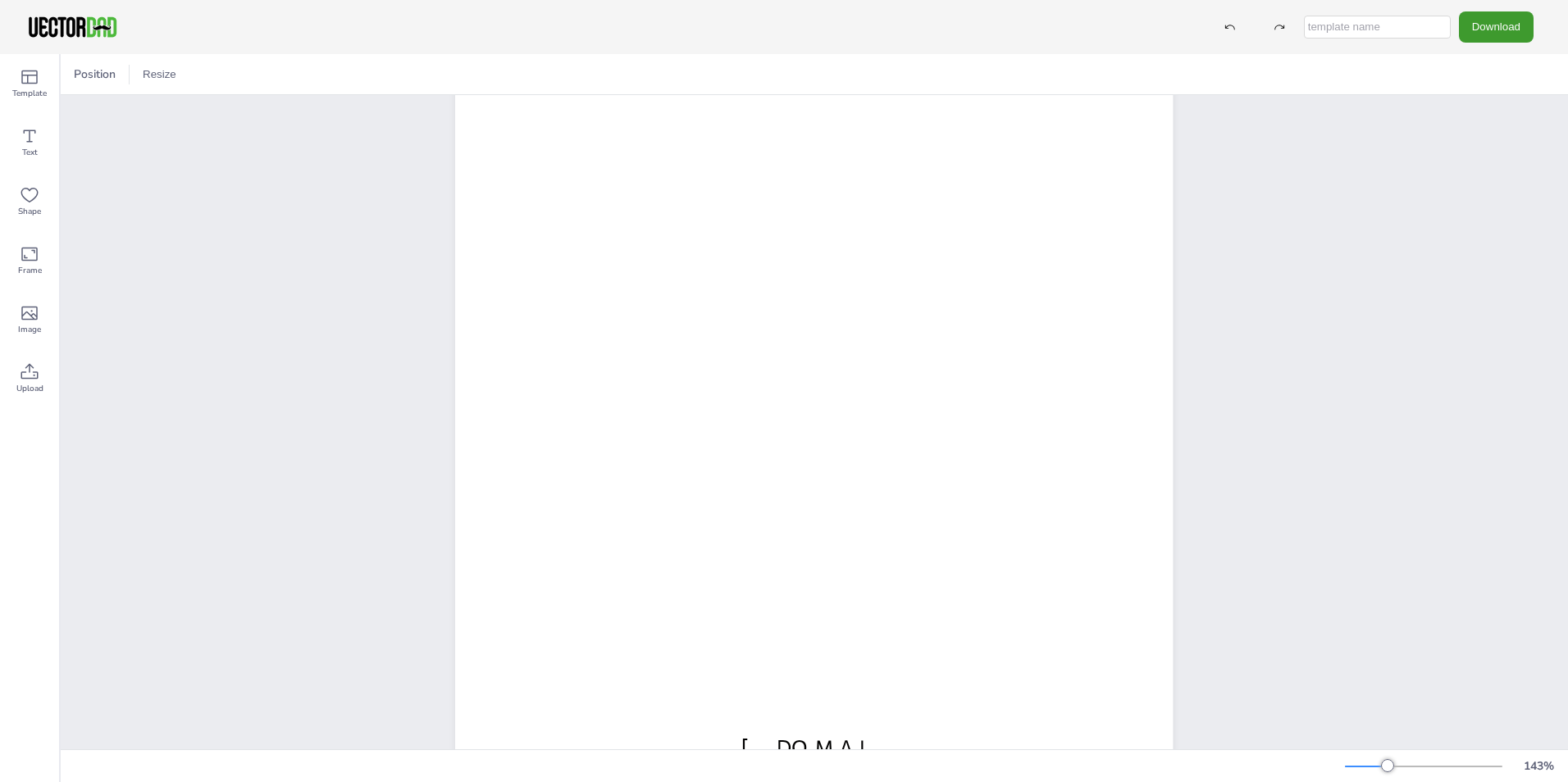
scroll to position [170, 0]
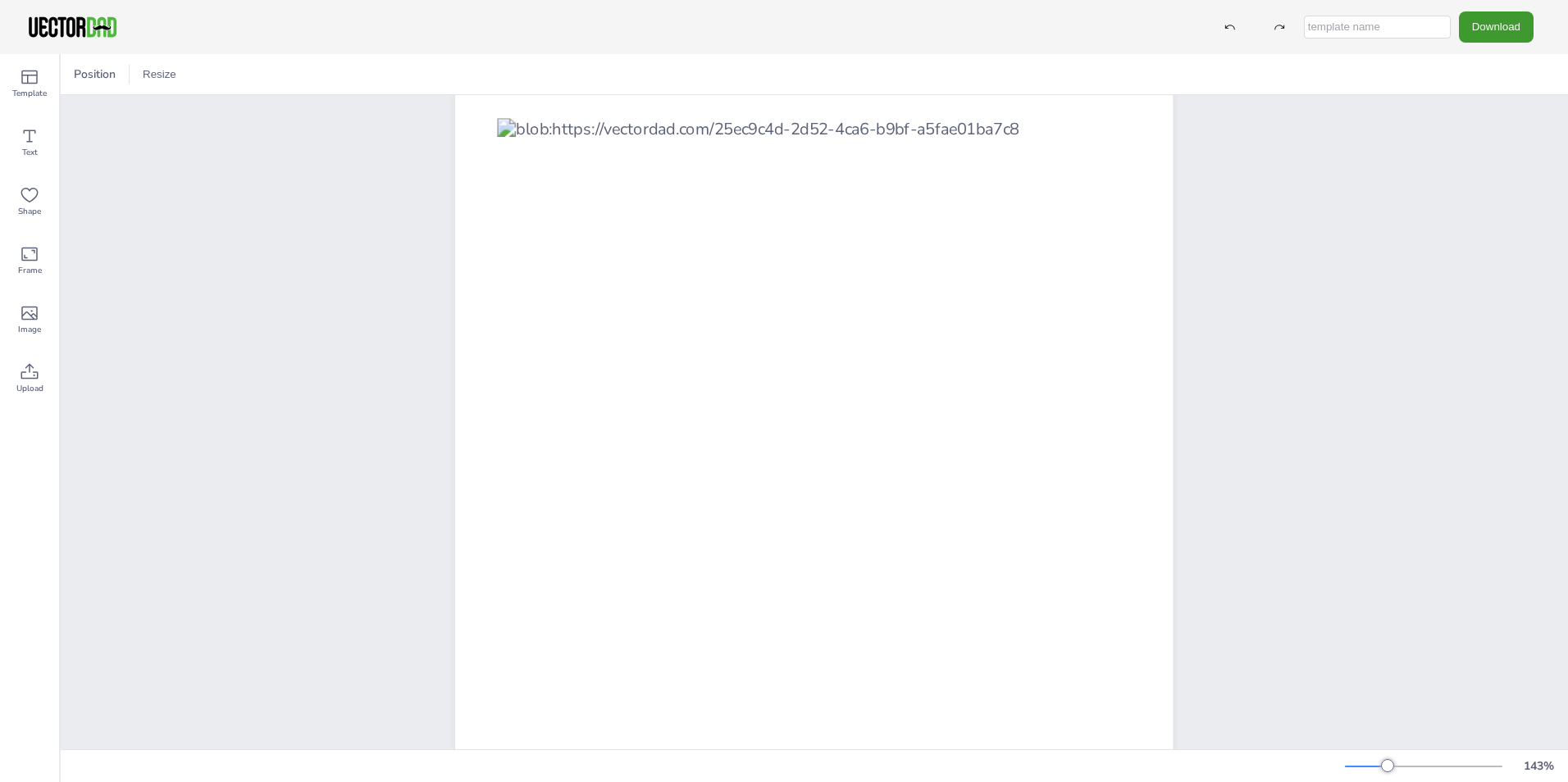
click at [1341, 760] on div "143 %" at bounding box center [814, 766] width 1507 height 26
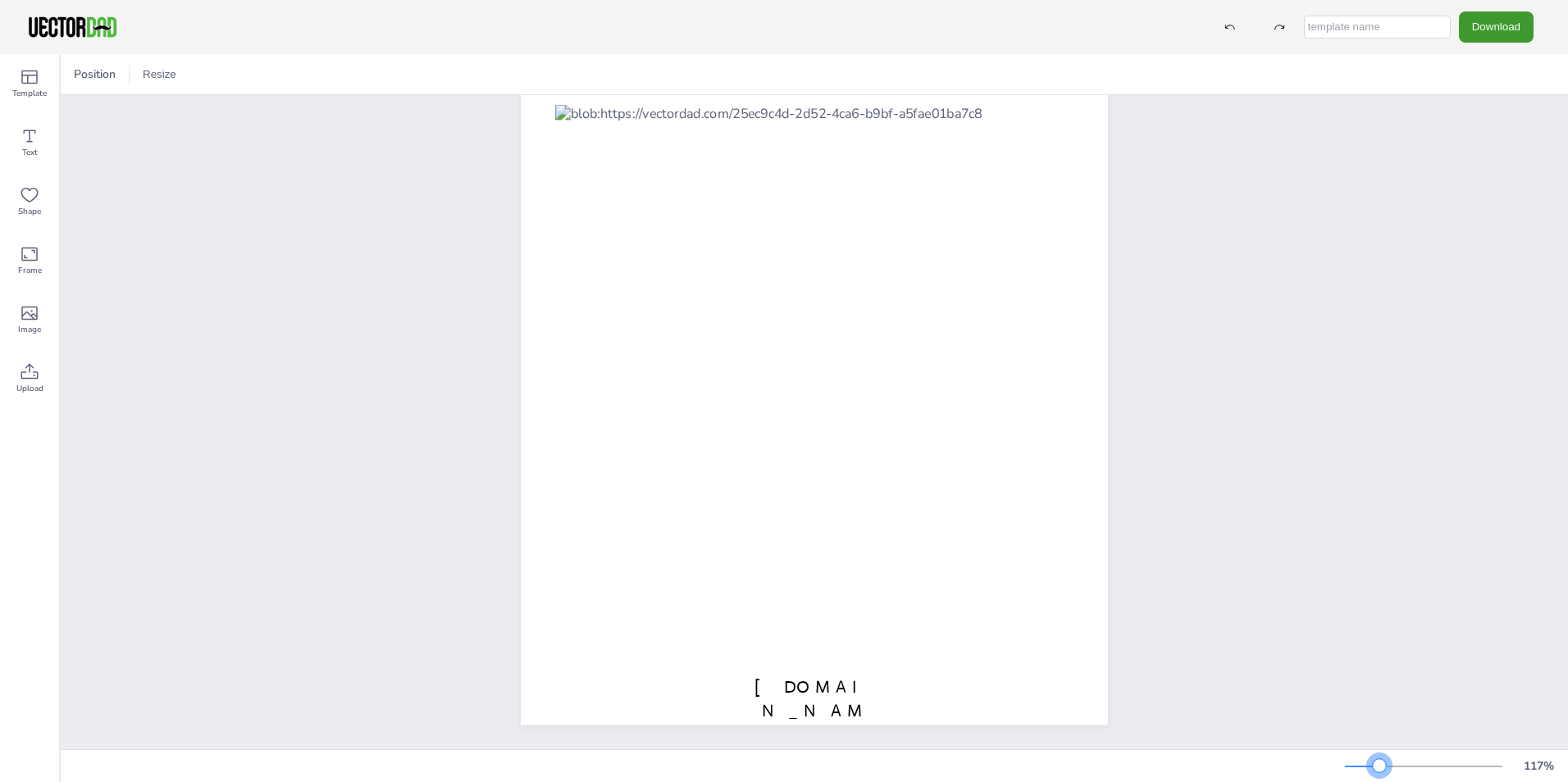
scroll to position [154, 0]
click at [1379, 765] on div at bounding box center [1379, 766] width 13 height 13
click at [1148, 575] on div "[DOMAIN_NAME] [US_STATE]" at bounding box center [814, 352] width 718 height 795
